Goal: Check status

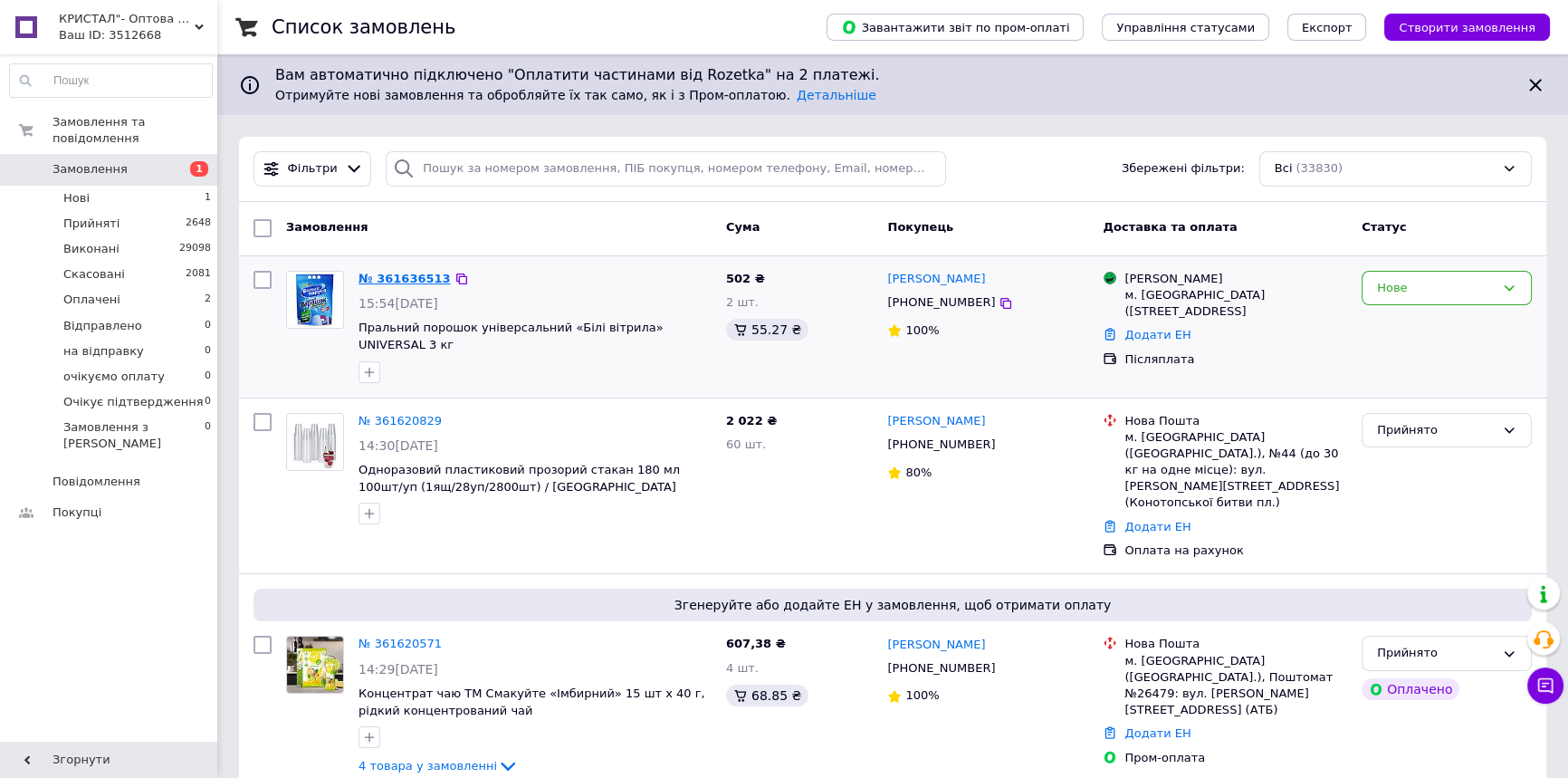
click at [396, 272] on link "№ 361636513" at bounding box center [405, 278] width 93 height 14
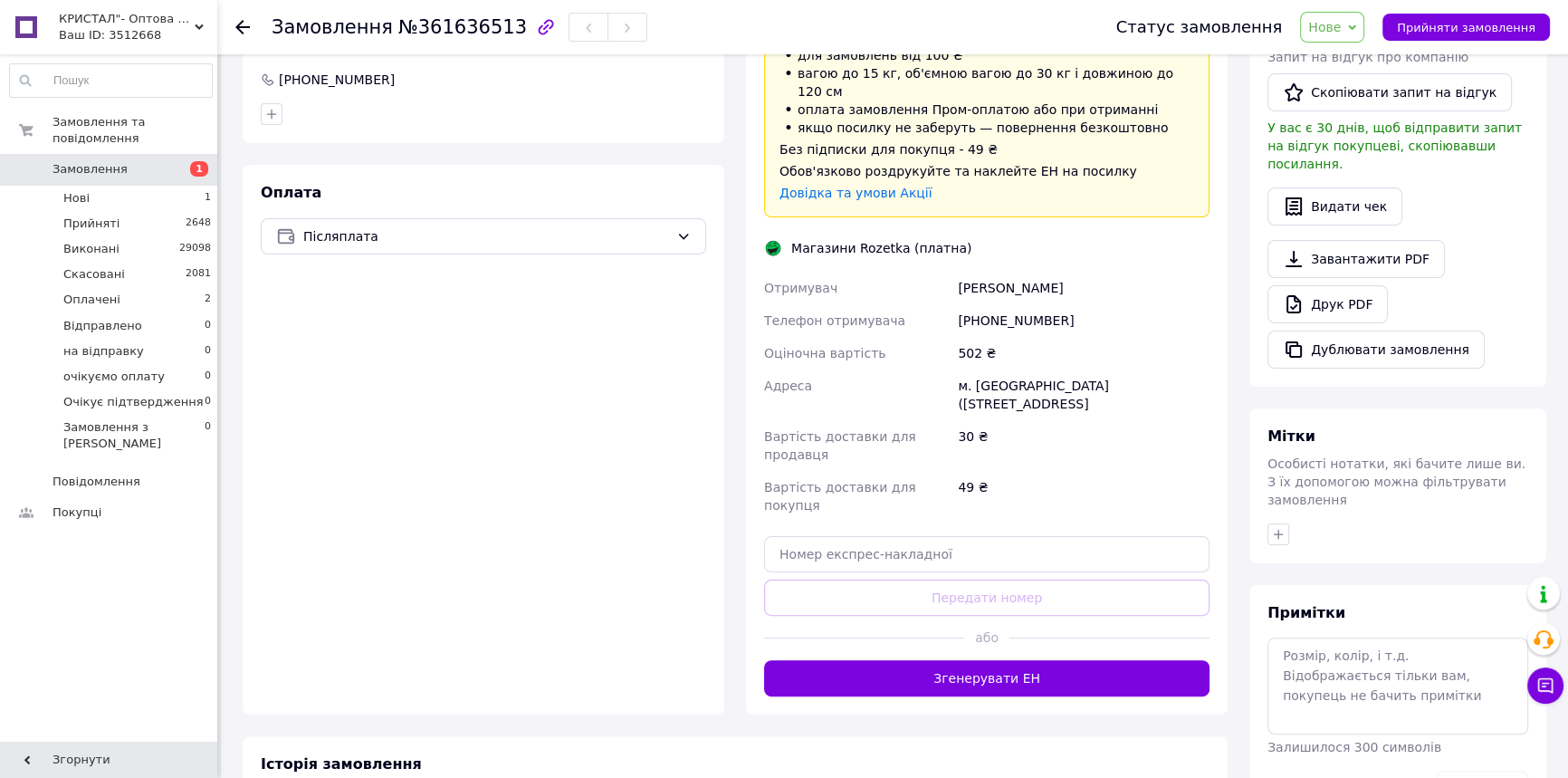
scroll to position [521, 0]
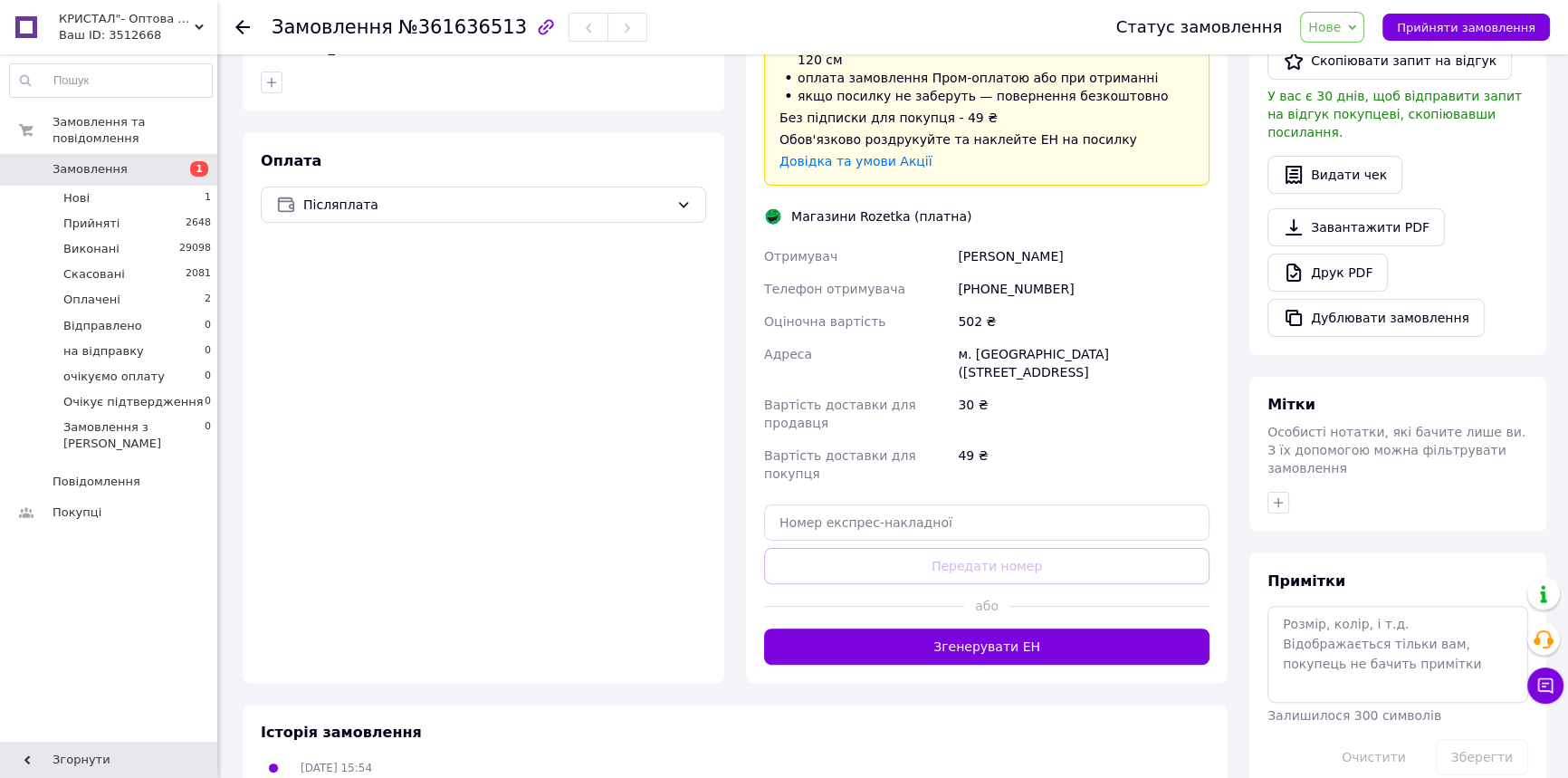
click at [239, 20] on icon at bounding box center [242, 28] width 15 height 15
